Goal: Register for event/course

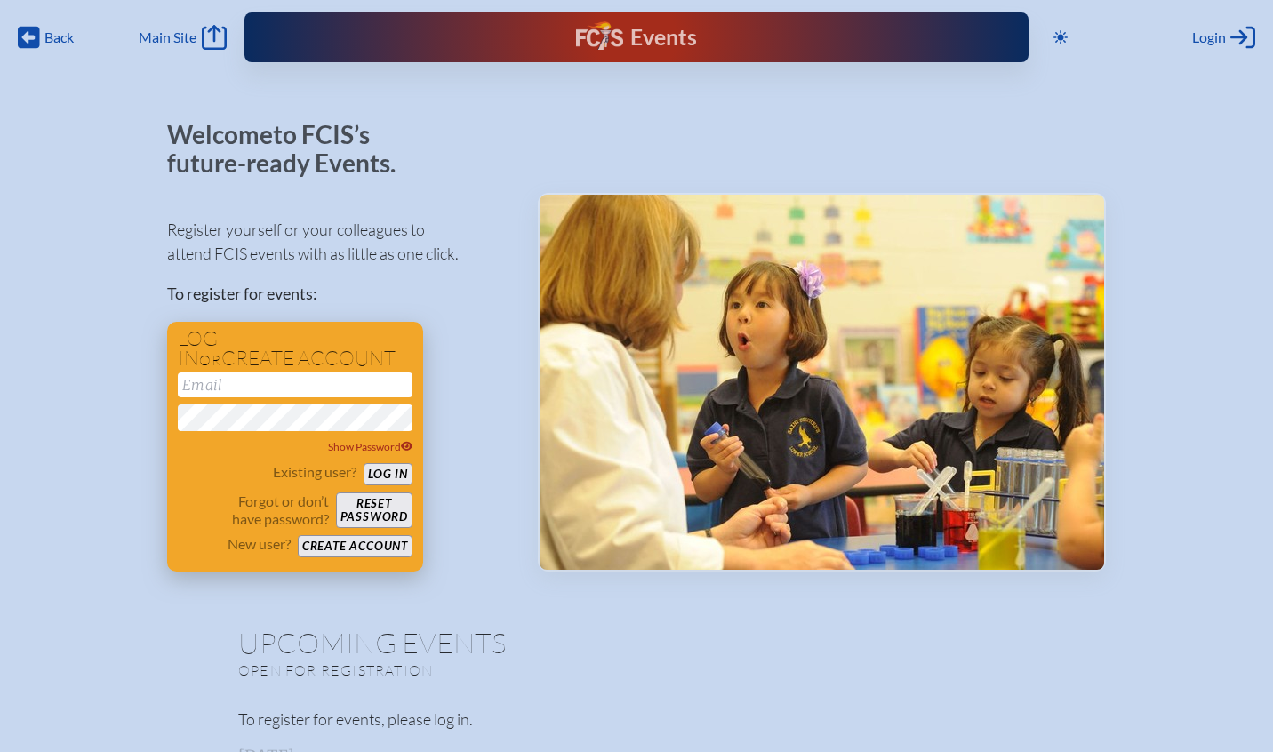
click at [320, 383] on input "email" at bounding box center [295, 385] width 235 height 25
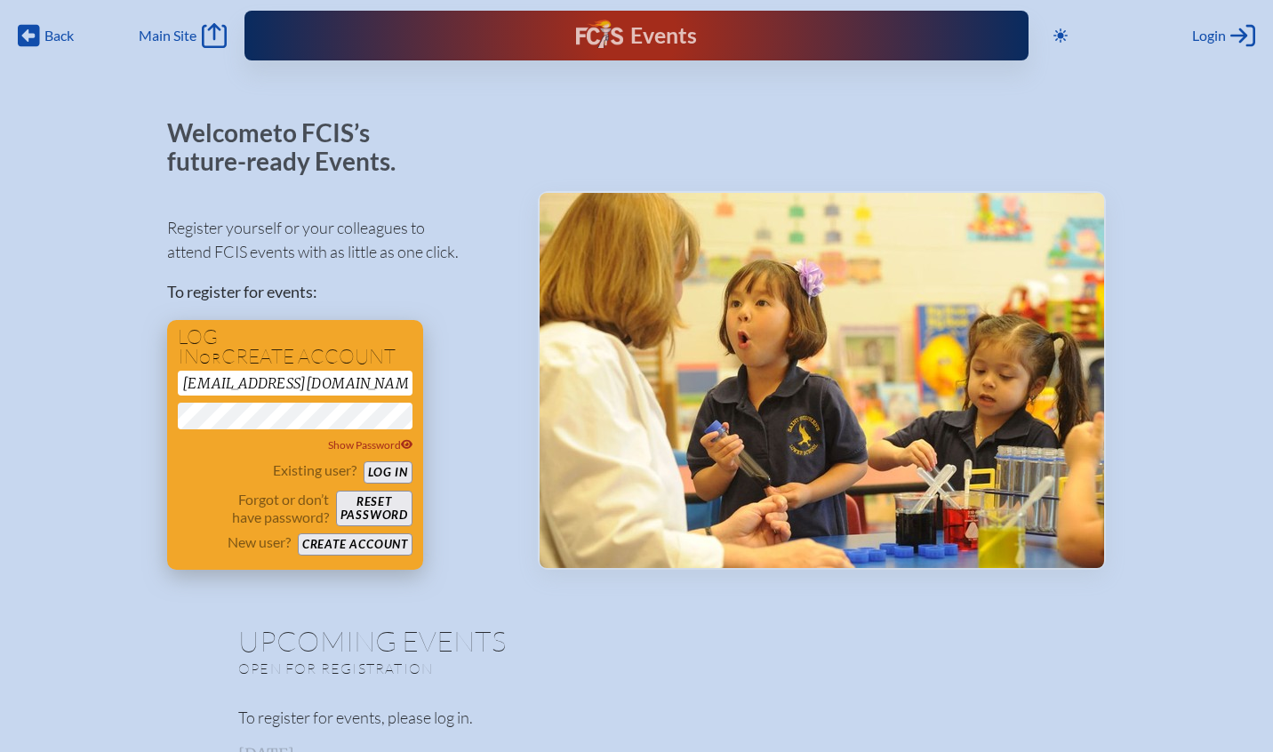
scroll to position [2, 2]
type input "scooner@tampaprep.org"
click at [403, 472] on button "Log in" at bounding box center [388, 473] width 49 height 22
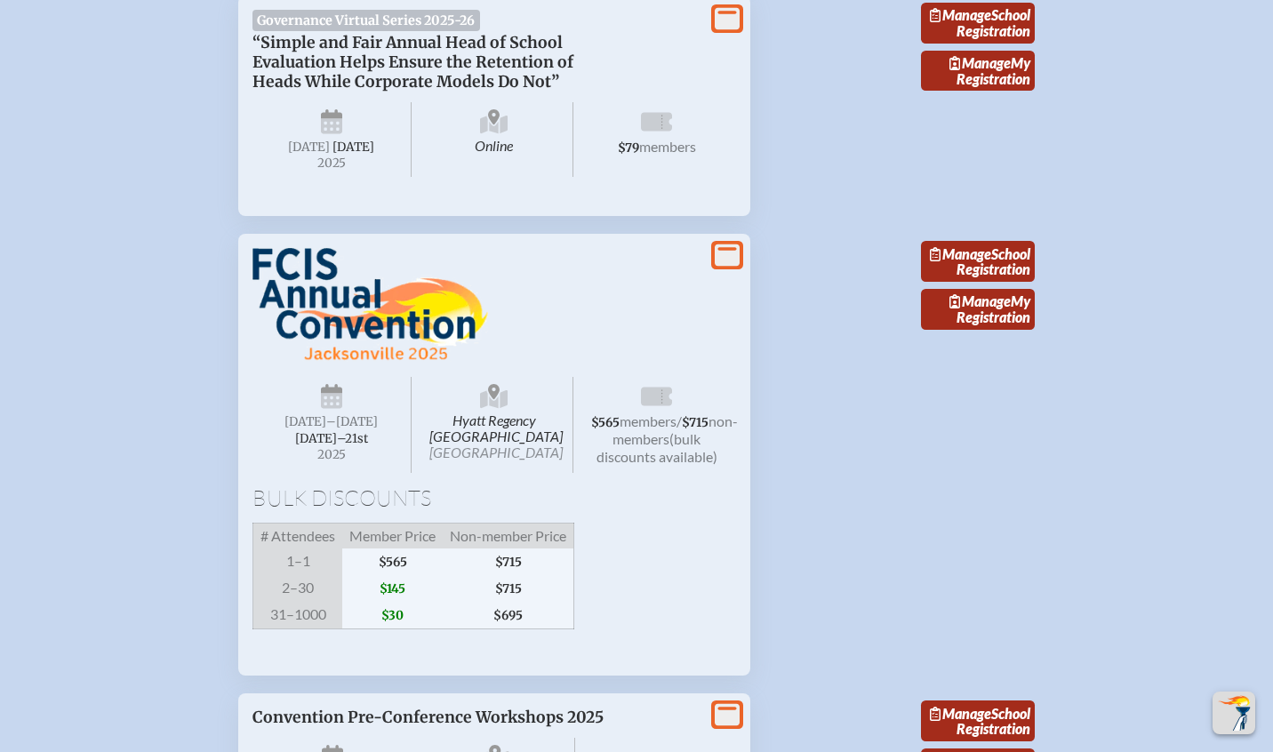
scroll to position [2448, 0]
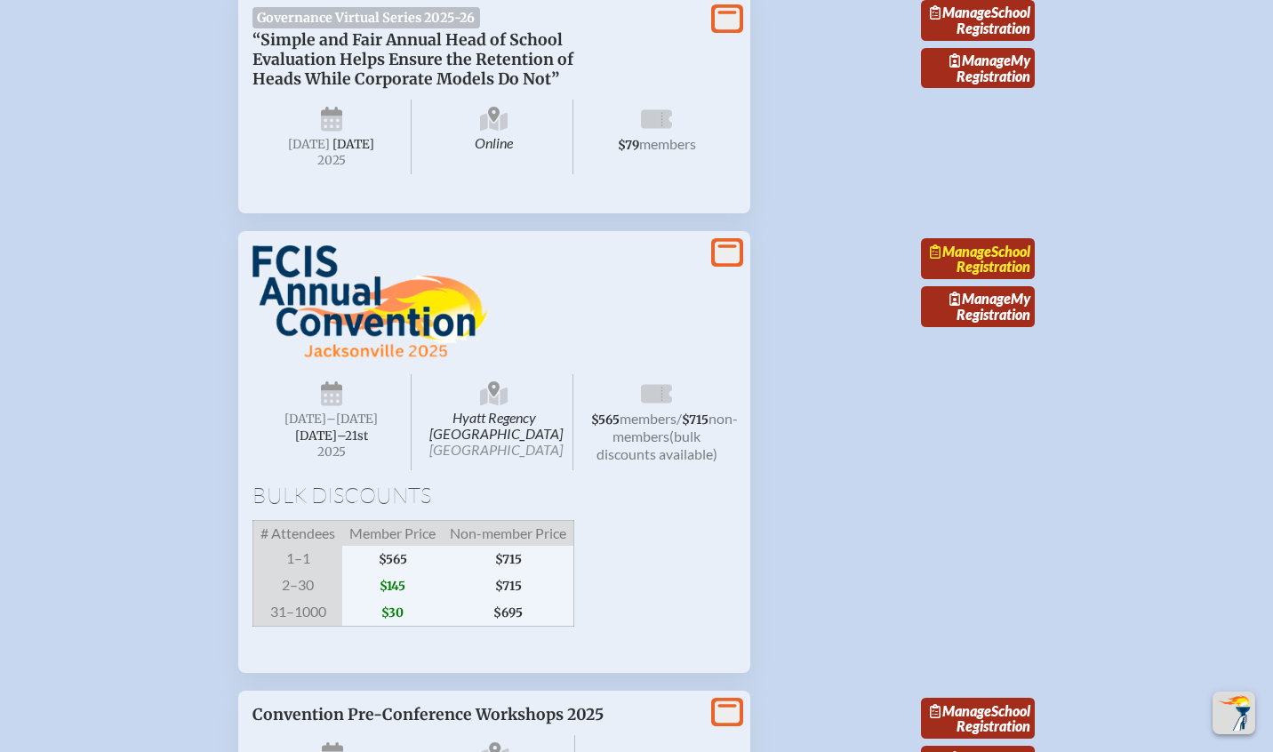
click at [1003, 279] on link "Manage School Registration" at bounding box center [978, 258] width 114 height 41
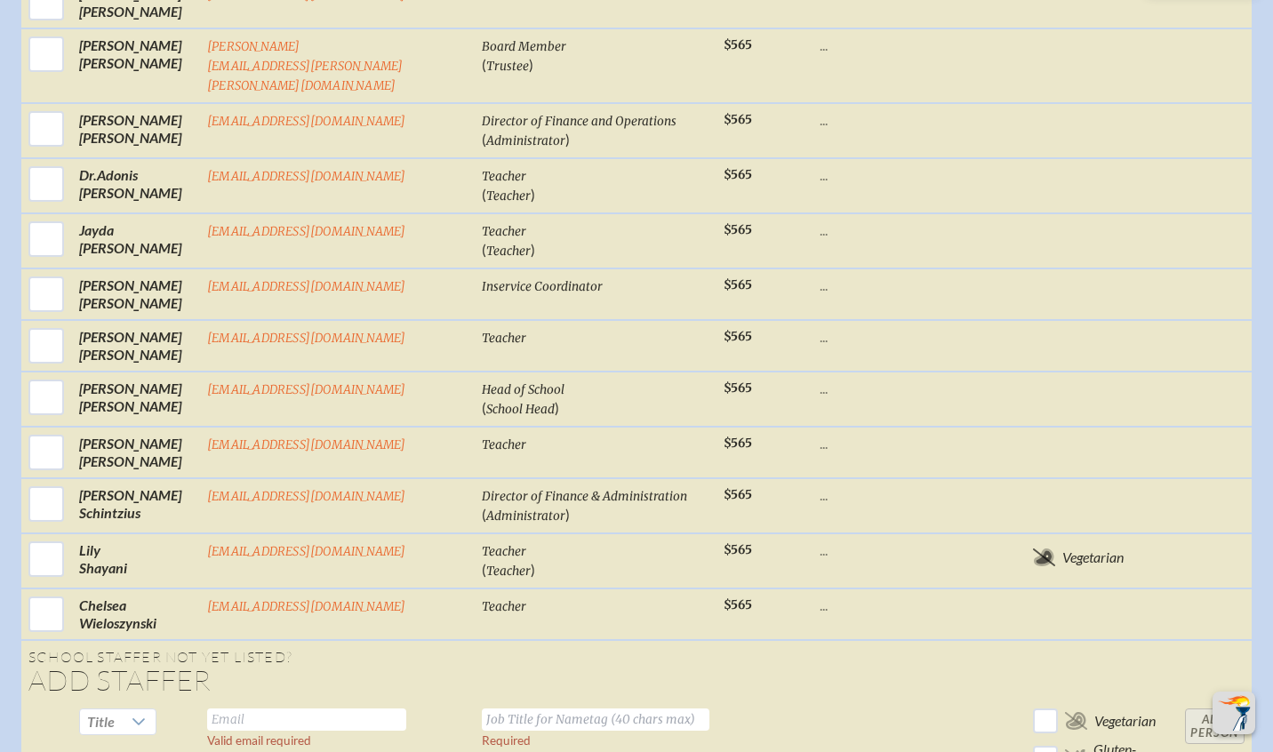
scroll to position [1308, 0]
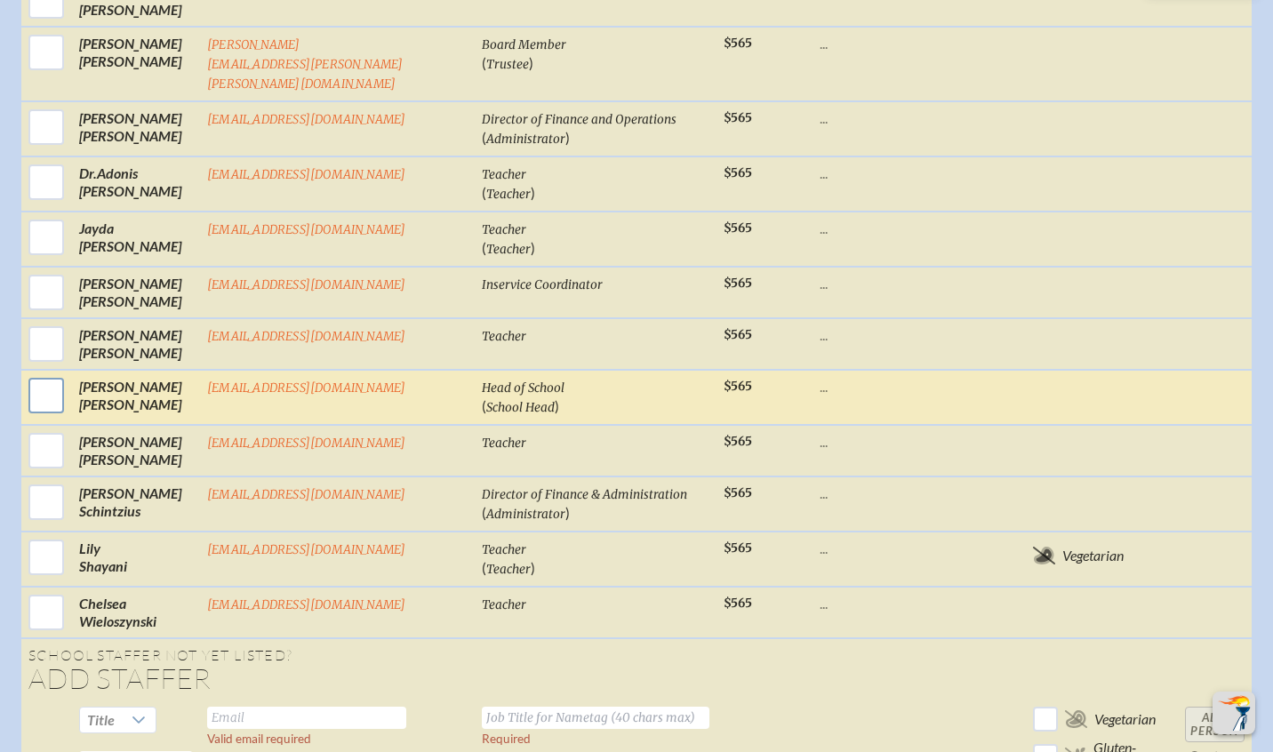
click at [54, 418] on input "checkbox" at bounding box center [46, 395] width 44 height 44
checkbox input "true"
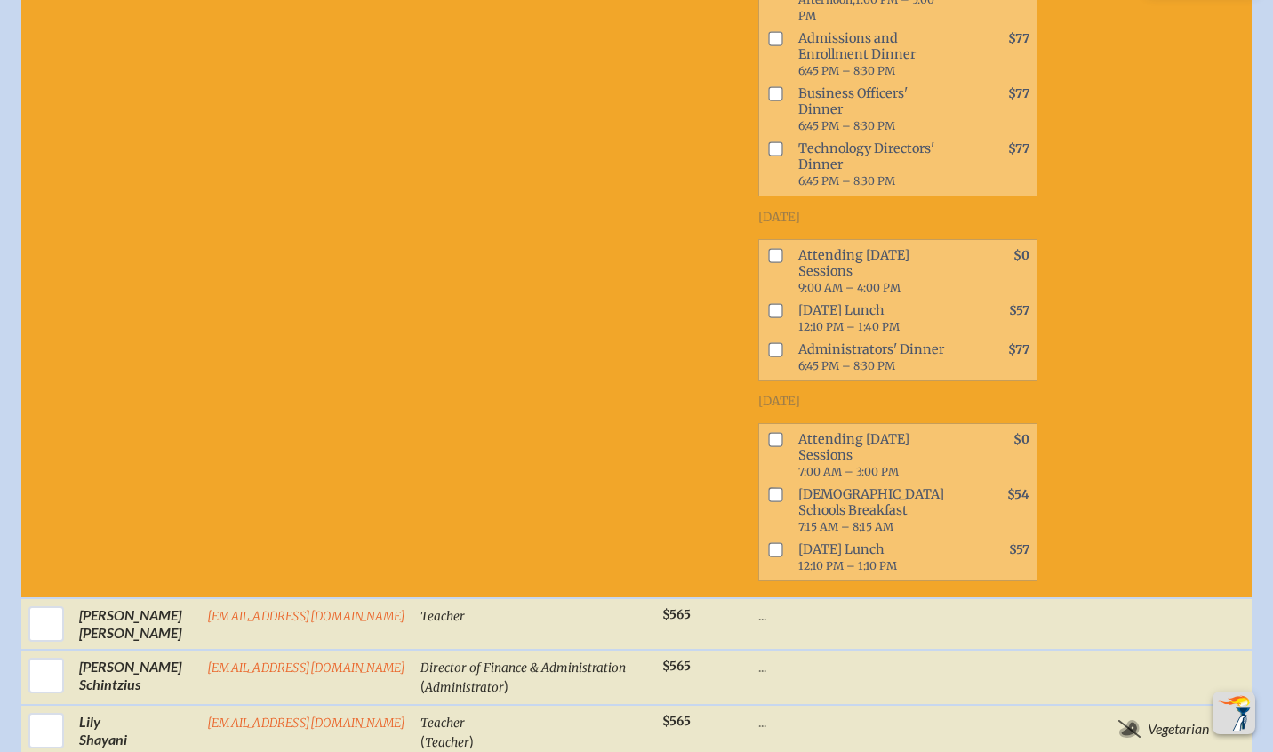
scroll to position [2228, 0]
click at [768, 317] on input "checkbox" at bounding box center [775, 309] width 14 height 14
checkbox input "true"
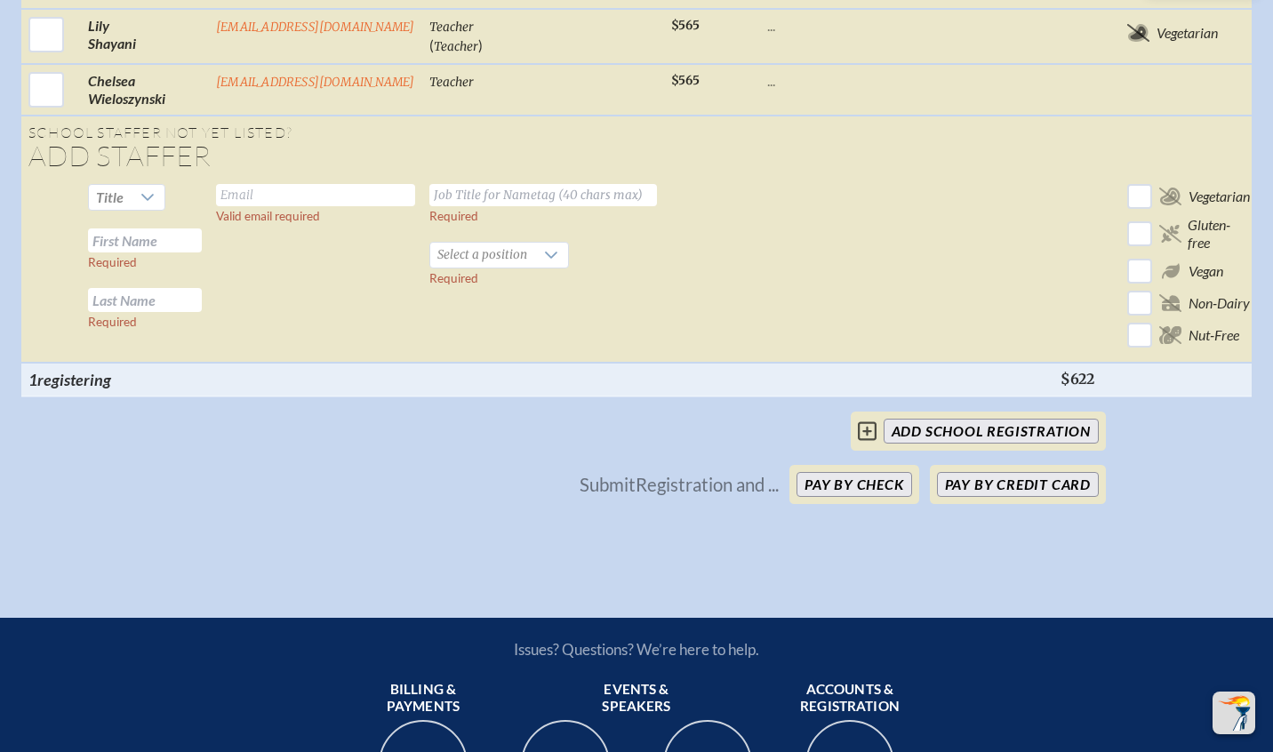
scroll to position [0, 0]
click at [910, 497] on button "Pay by Check" at bounding box center [855, 484] width 116 height 25
